Goal: Transaction & Acquisition: Book appointment/travel/reservation

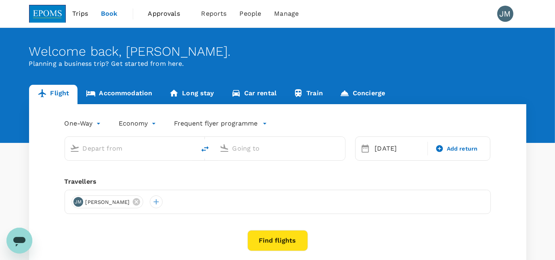
type input "Tawau (TWU)"
type input "Kota Kinabalu Intl (BKI)"
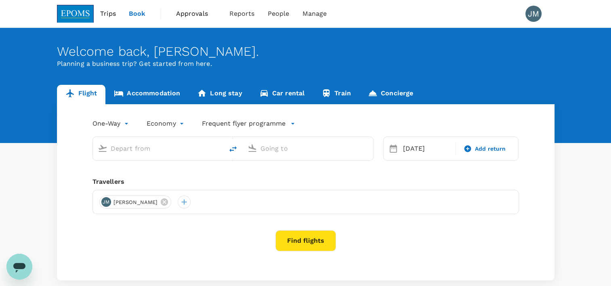
type input "Tawau (TWU)"
type input "Kota Kinabalu Intl (BKI)"
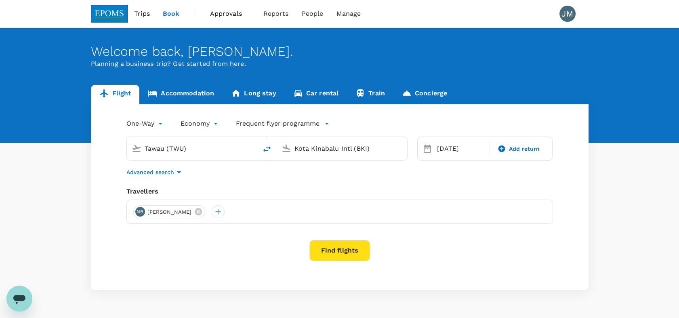
click at [187, 151] on input "Tawau (TWU)" at bounding box center [193, 148] width 96 height 13
click at [193, 150] on input "Tawau (TWU)" at bounding box center [193, 148] width 96 height 13
click at [197, 176] on p "Kota Kinabalu Intl" at bounding box center [205, 180] width 144 height 8
type input "Kota Kinabalu Intl (BKI)"
click at [306, 146] on input "Kota Kinabalu Intl (BKI)" at bounding box center [342, 148] width 96 height 13
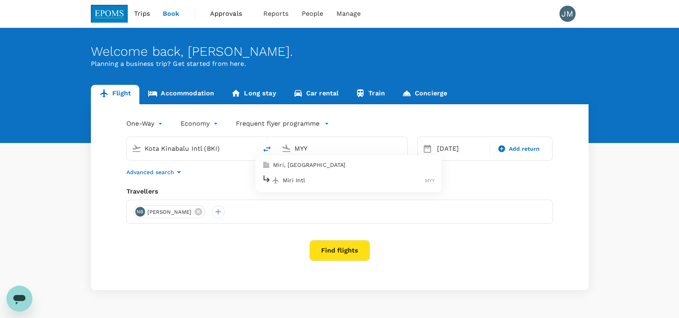
click at [312, 157] on ul "Miri, Malaysia Miri Intl MYY" at bounding box center [348, 174] width 186 height 37
click at [312, 168] on p "Miri, [GEOGRAPHIC_DATA]" at bounding box center [354, 165] width 162 height 8
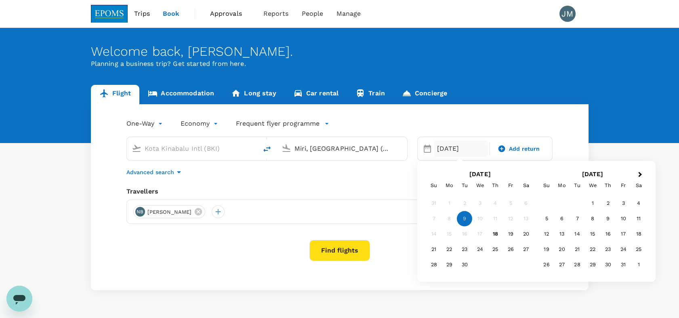
type input "Miri, [GEOGRAPHIC_DATA] (any)"
click at [419, 152] on div "[DATE]" at bounding box center [461, 149] width 54 height 16
click at [419, 250] on div "21" at bounding box center [433, 249] width 15 height 15
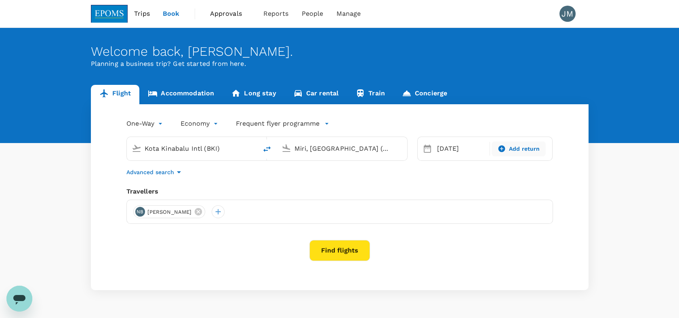
click at [419, 152] on span "Add return" at bounding box center [524, 149] width 31 height 8
type input "roundtrip"
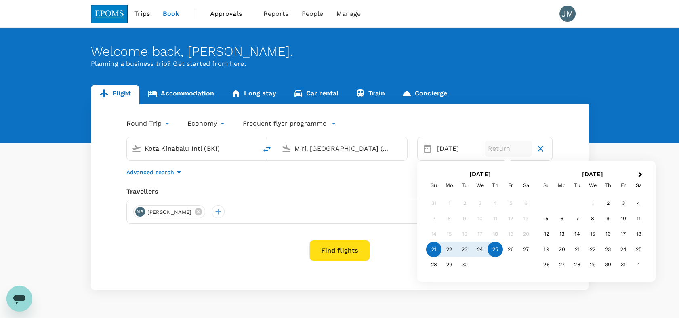
click at [419, 248] on div "25" at bounding box center [495, 249] width 15 height 15
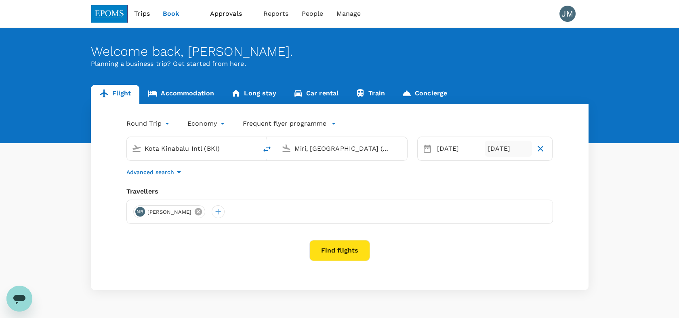
click at [203, 212] on icon at bounding box center [198, 211] width 9 height 9
click at [139, 210] on div at bounding box center [139, 211] width 13 height 13
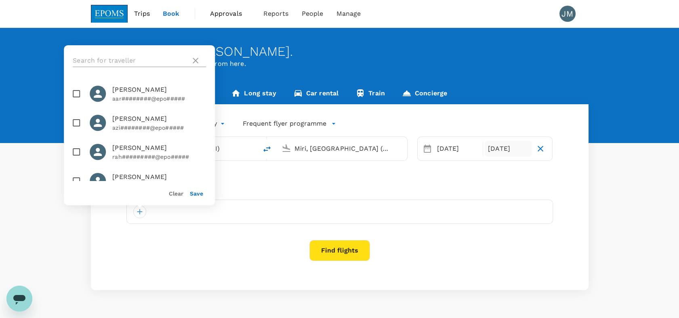
click at [139, 61] on input "text" at bounding box center [130, 60] width 115 height 13
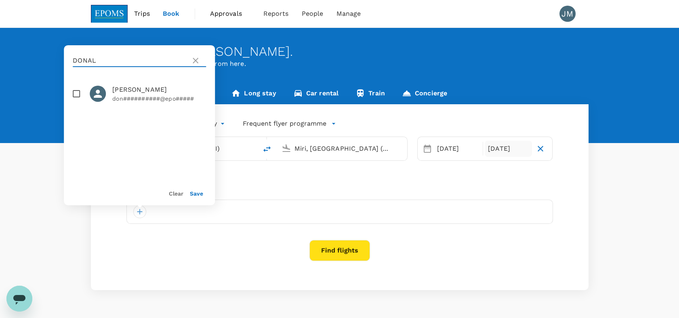
type input "DONAL"
click at [142, 92] on span "[PERSON_NAME]" at bounding box center [159, 90] width 94 height 10
checkbox input "true"
click at [194, 193] on button "Save" at bounding box center [196, 193] width 13 height 6
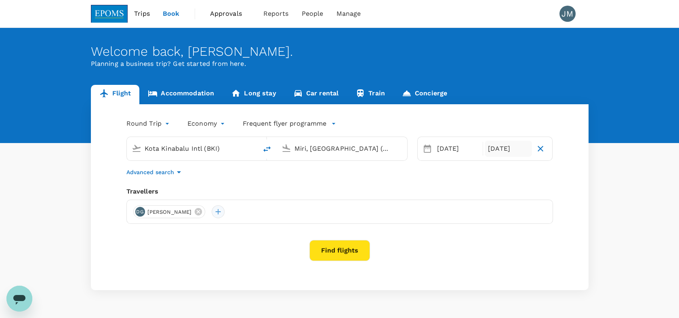
click at [214, 213] on div at bounding box center [218, 211] width 13 height 13
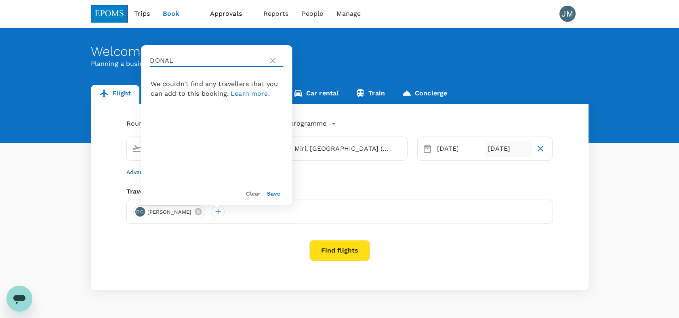
click at [184, 58] on input "DONAL" at bounding box center [207, 60] width 115 height 13
drag, startPoint x: 184, startPoint y: 58, endPoint x: 139, endPoint y: 59, distance: 44.8
click at [139, 59] on div "Welcome back , [PERSON_NAME] . Planning a business trip? Get started from here.…" at bounding box center [339, 159] width 679 height 262
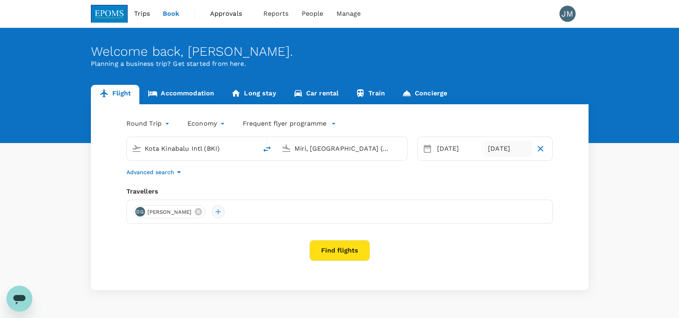
click at [217, 216] on div at bounding box center [218, 211] width 13 height 13
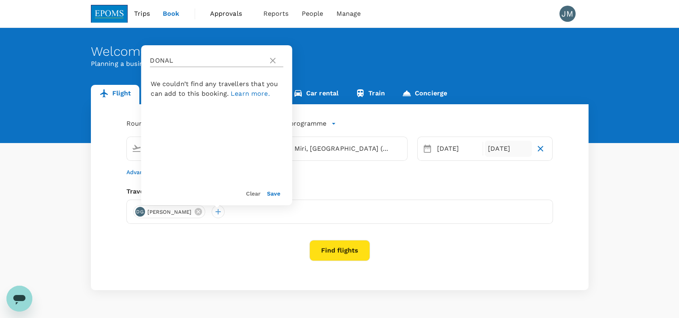
click at [204, 59] on input "DONAL" at bounding box center [207, 60] width 115 height 13
drag, startPoint x: 204, startPoint y: 59, endPoint x: 126, endPoint y: 56, distance: 78.4
click at [126, 56] on div "Welcome back , [PERSON_NAME] . Planning a business trip? Get started from here.…" at bounding box center [339, 159] width 679 height 262
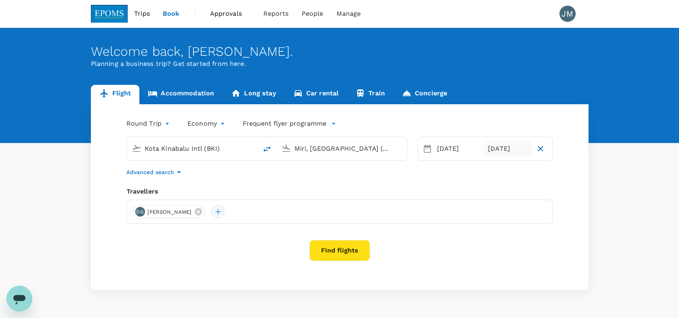
click at [217, 212] on div at bounding box center [218, 211] width 13 height 13
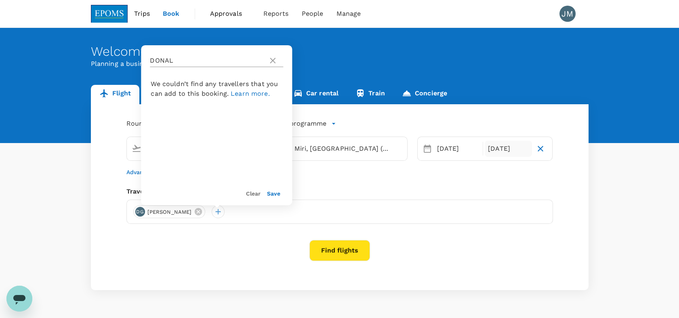
click at [273, 61] on icon at bounding box center [273, 61] width 6 height 6
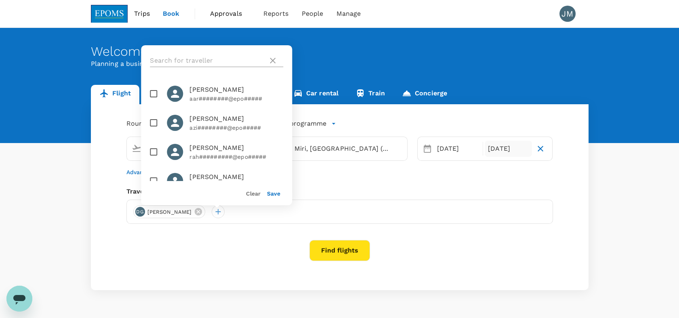
click at [227, 55] on input "text" at bounding box center [207, 60] width 115 height 13
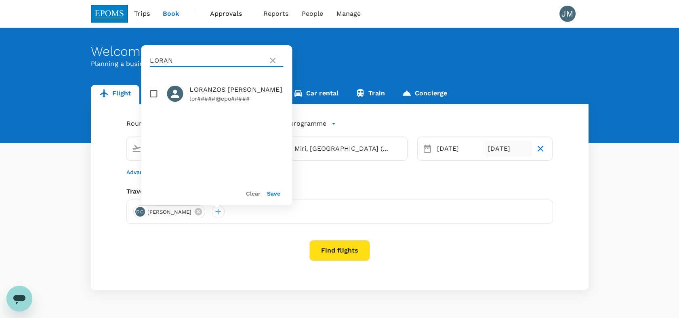
type input "LORAN"
click at [194, 93] on span "LORANZOS [PERSON_NAME]" at bounding box center [236, 90] width 94 height 10
checkbox input "true"
drag, startPoint x: 267, startPoint y: 191, endPoint x: 295, endPoint y: 158, distance: 42.7
click at [277, 180] on div "[PERSON_NAME] [PERSON_NAME] lor#####@epo##### Clear Save" at bounding box center [216, 125] width 151 height 160
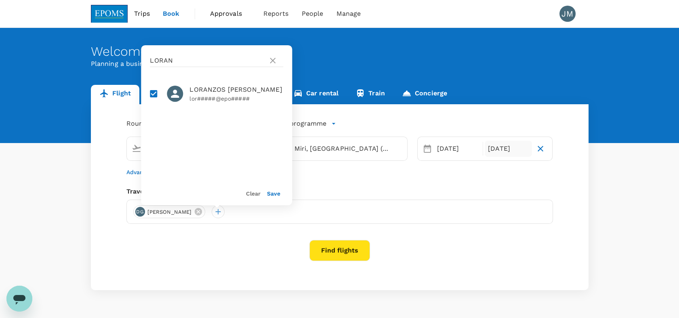
click at [275, 194] on button "Save" at bounding box center [273, 193] width 13 height 6
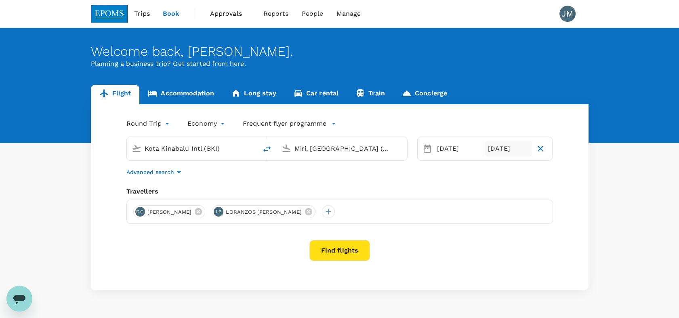
click at [339, 248] on button "Find flights" at bounding box center [339, 250] width 61 height 21
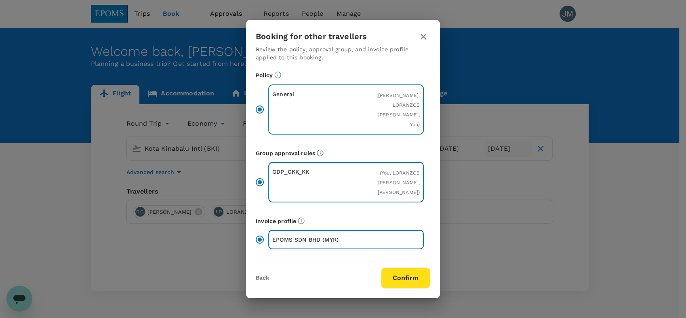
click at [408, 260] on button "Confirm" at bounding box center [405, 277] width 49 height 21
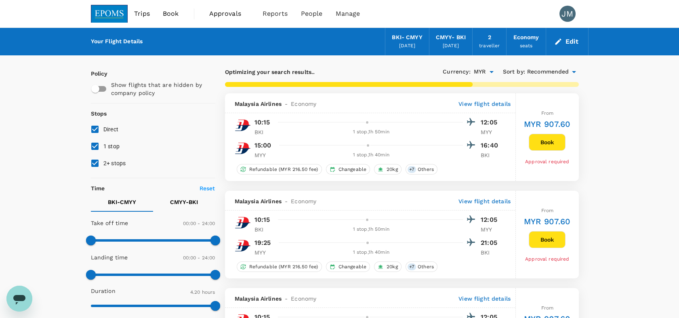
type input "505"
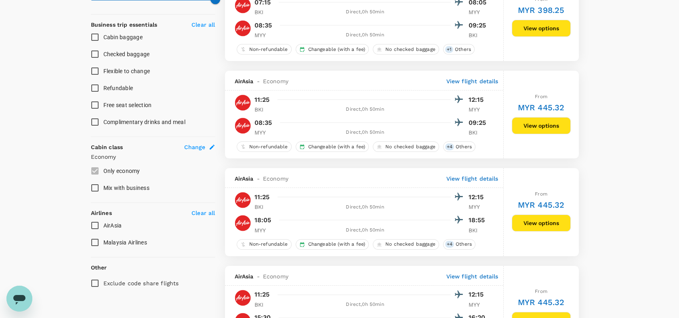
scroll to position [443, 0]
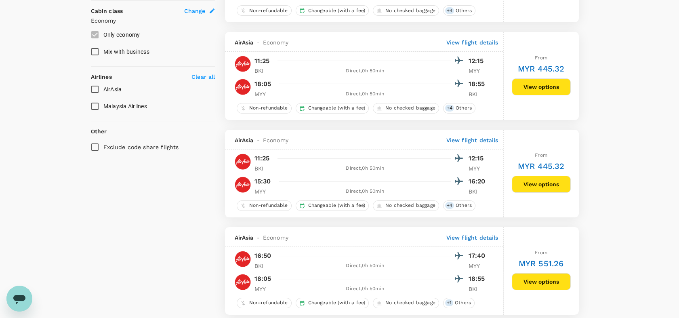
click at [95, 83] on input "AirAsia" at bounding box center [94, 89] width 17 height 17
checkbox input "true"
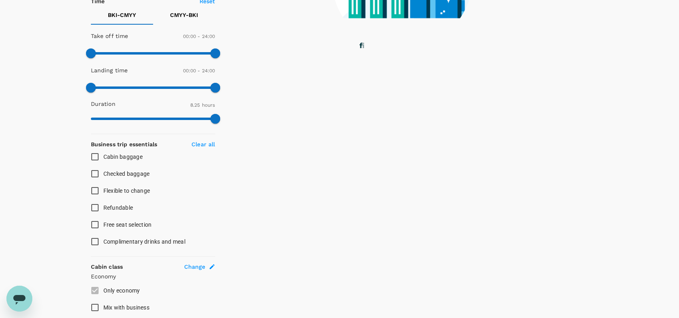
scroll to position [178, 0]
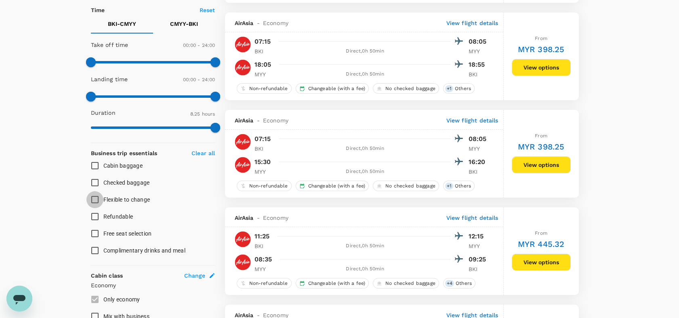
click at [95, 197] on input "Flexible to change" at bounding box center [94, 199] width 17 height 17
checkbox input "true"
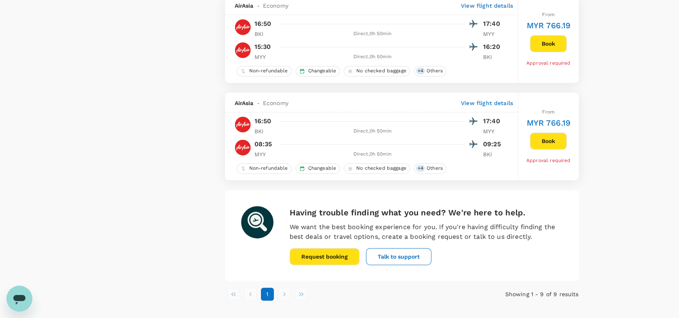
scroll to position [802, 0]
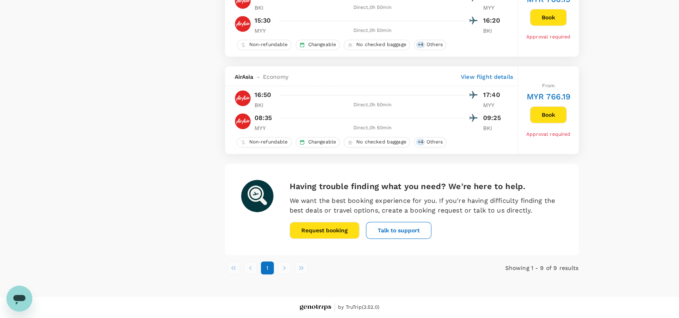
click at [286, 260] on li "pagination navigation" at bounding box center [284, 267] width 17 height 13
click at [284, 260] on li "pagination navigation" at bounding box center [284, 267] width 17 height 13
click at [294, 260] on li "pagination navigation" at bounding box center [301, 267] width 17 height 13
click at [302, 260] on li "pagination navigation" at bounding box center [301, 267] width 17 height 13
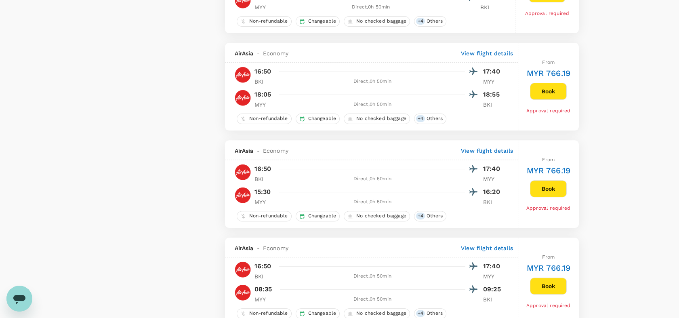
scroll to position [623, 0]
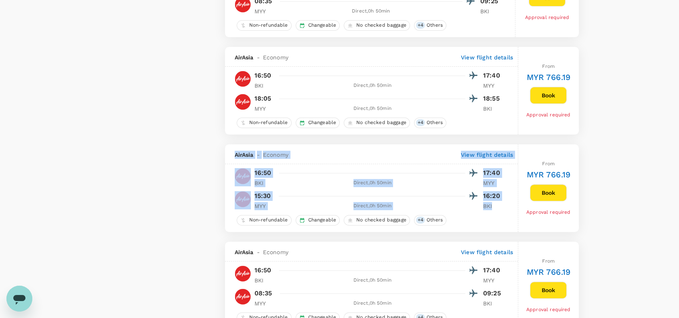
drag, startPoint x: 235, startPoint y: 158, endPoint x: 510, endPoint y: 209, distance: 279.4
click at [419, 209] on div "AirAsia - Economy View flight details 16:50 17:40 BKI Direct , 0h 50min MYY 15:…" at bounding box center [371, 188] width 293 height 88
copy div "AirAsia - Economy View flight details 16:50 17:40 BKI Direct , 0h 50min MYY 15:…"
